Goal: Task Accomplishment & Management: Manage account settings

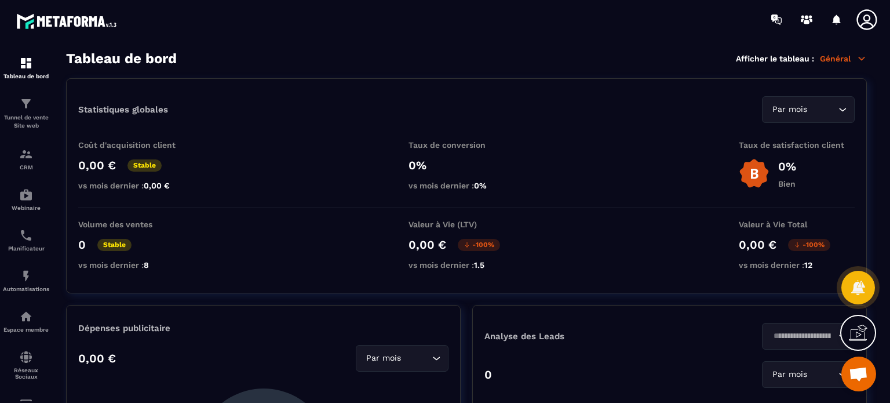
click at [0, 0] on img at bounding box center [0, 0] width 0 height 0
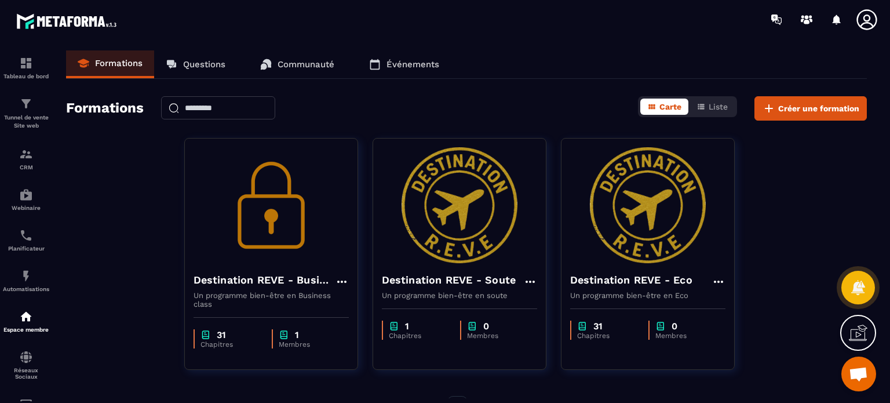
click at [712, 277] on icon at bounding box center [718, 282] width 14 height 14
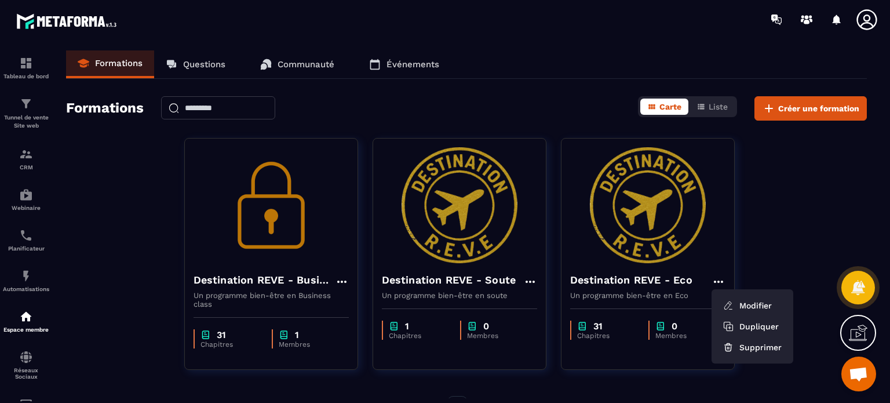
click at [746, 301] on button "Modifier" at bounding box center [752, 305] width 72 height 21
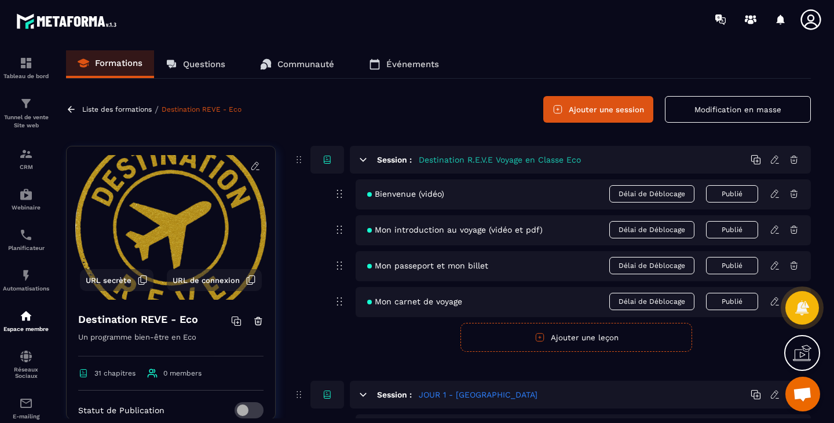
click at [773, 159] on icon at bounding box center [774, 160] width 7 height 8
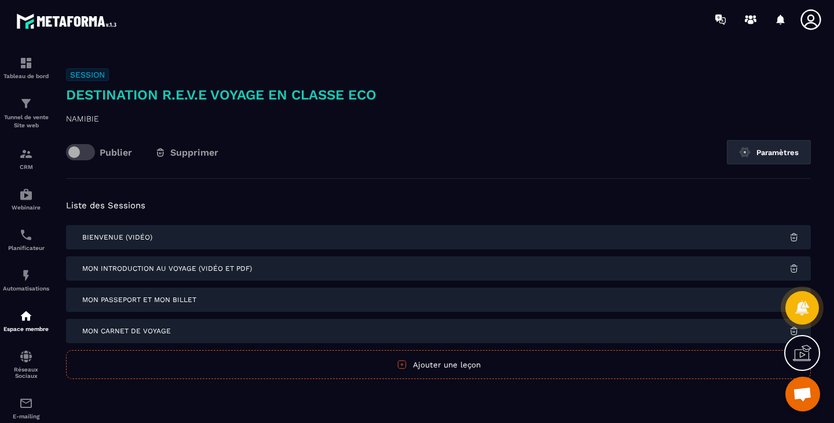
scroll to position [27, 0]
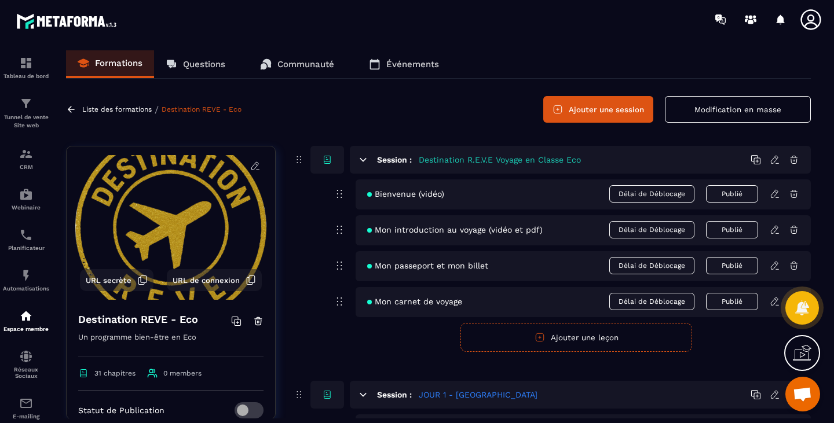
click at [775, 194] on icon at bounding box center [775, 194] width 10 height 10
click at [774, 232] on icon at bounding box center [775, 230] width 10 height 10
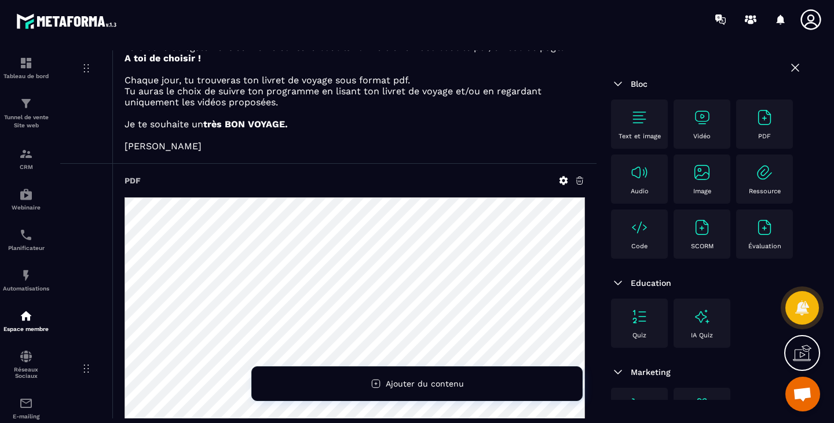
scroll to position [16, 0]
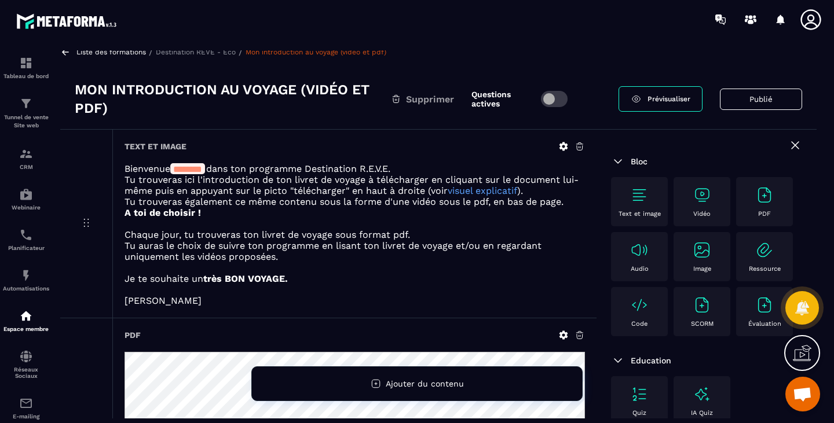
click at [501, 368] on div "Ajouter du contenu" at bounding box center [416, 384] width 331 height 35
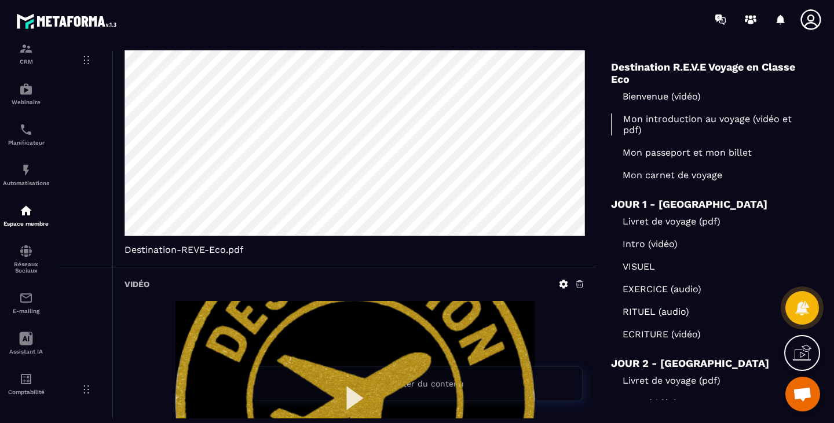
scroll to position [0, 0]
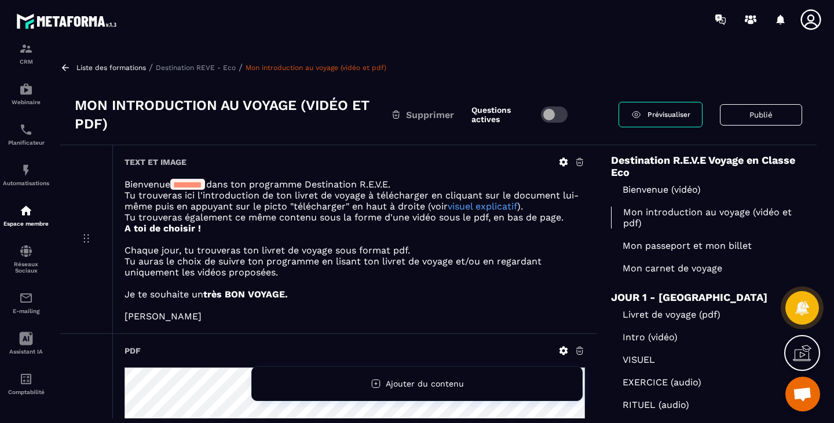
click at [664, 112] on span "Prévisualiser" at bounding box center [668, 115] width 43 height 8
click at [660, 116] on span "Prévisualiser" at bounding box center [668, 115] width 43 height 8
